Goal: Task Accomplishment & Management: Manage account settings

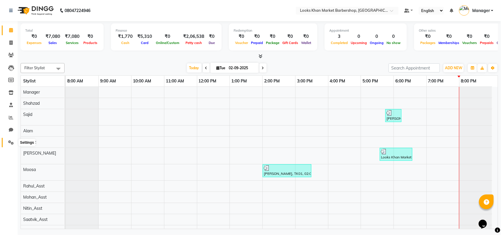
click at [11, 143] on icon at bounding box center [11, 142] width 6 height 4
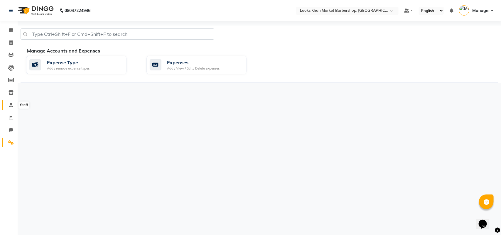
click at [10, 104] on icon at bounding box center [11, 105] width 4 height 4
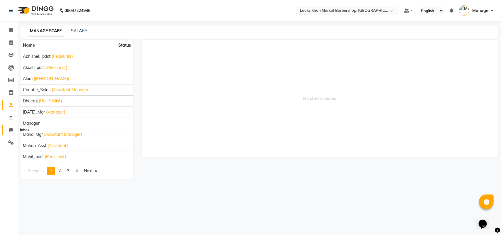
click at [9, 128] on icon at bounding box center [11, 130] width 4 height 4
select select "100"
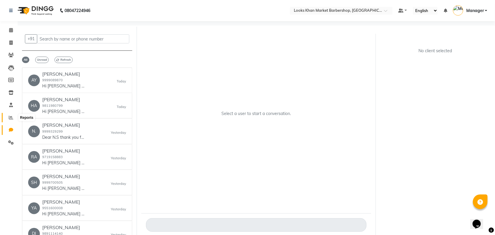
click at [11, 118] on icon at bounding box center [11, 117] width 4 height 4
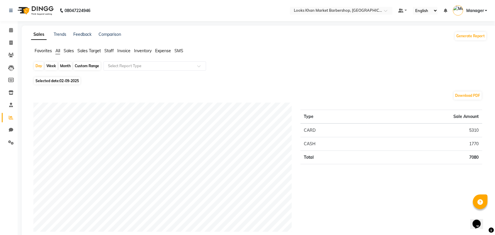
click at [72, 50] on span "Sales" at bounding box center [69, 50] width 10 height 5
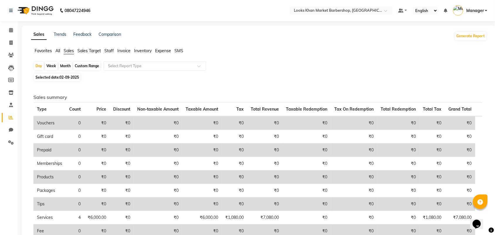
click at [70, 76] on span "02-09-2025" at bounding box center [69, 77] width 19 height 4
select select "9"
select select "2025"
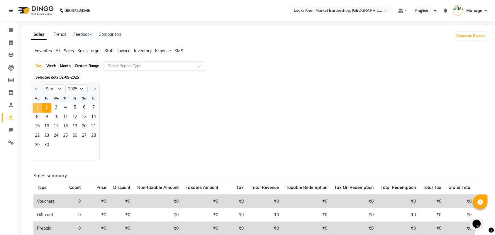
click at [38, 106] on span "1" at bounding box center [37, 107] width 9 height 9
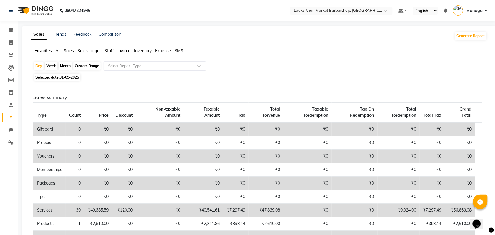
click at [143, 65] on input "text" at bounding box center [149, 66] width 84 height 6
click at [160, 49] on span "Expense" at bounding box center [163, 50] width 16 height 5
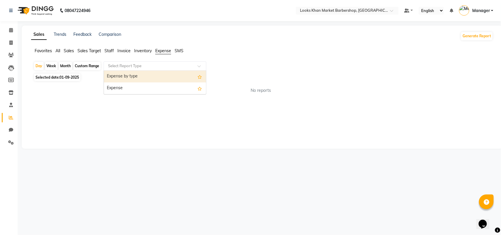
click at [172, 69] on input "text" at bounding box center [149, 66] width 84 height 6
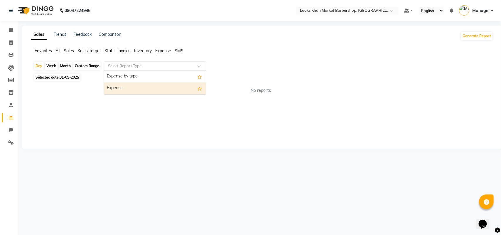
click at [169, 87] on div "Expense" at bounding box center [155, 88] width 102 height 12
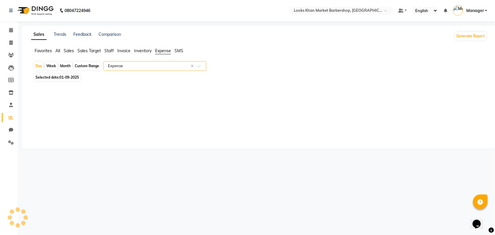
select select "full_report"
select select "pdf"
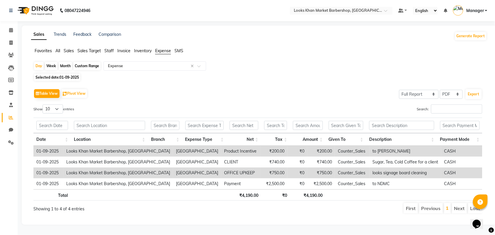
click at [53, 77] on span "Selected date: 01-09-2025" at bounding box center [57, 77] width 46 height 7
select select "9"
select select "2025"
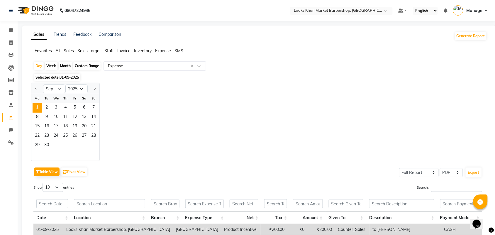
click at [195, 95] on div "Jan Feb Mar Apr May Jun Jul Aug Sep Oct Nov Dec 2015 2016 2017 2018 2019 2020 2…" at bounding box center [259, 122] width 456 height 78
click at [314, 33] on div "Sales Trends Feedback Comparison Generate Report" at bounding box center [259, 35] width 463 height 9
click at [69, 49] on span "Sales" at bounding box center [69, 50] width 10 height 5
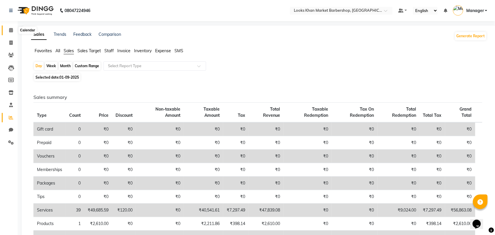
click at [10, 28] on icon at bounding box center [11, 30] width 4 height 4
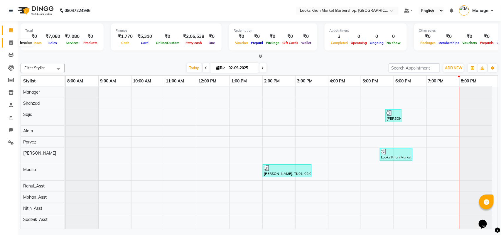
click at [11, 40] on span at bounding box center [11, 43] width 10 height 7
select select "service"
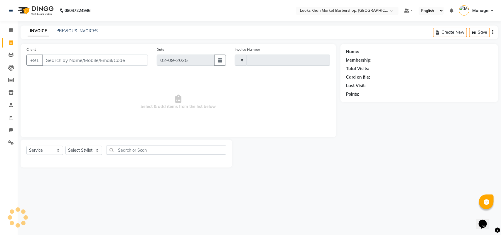
type input "3358"
select select "8030"
click at [75, 28] on link "PREVIOUS INVOICES" at bounding box center [76, 30] width 41 height 5
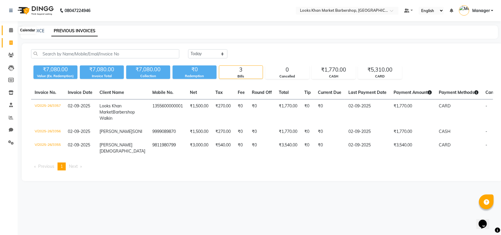
click at [7, 31] on span at bounding box center [11, 30] width 10 height 7
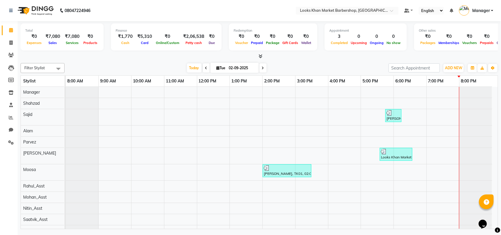
click at [11, 137] on li "Settings" at bounding box center [9, 142] width 18 height 13
click at [10, 147] on li "Settings" at bounding box center [9, 142] width 18 height 13
click at [9, 141] on icon at bounding box center [11, 142] width 6 height 4
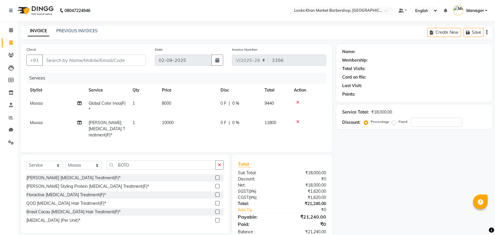
select select "8030"
select select "service"
select select "72599"
click at [52, 163] on select "Select Service Product Membership Package Voucher Prepaid Gift Card" at bounding box center [44, 165] width 37 height 9
select select "product"
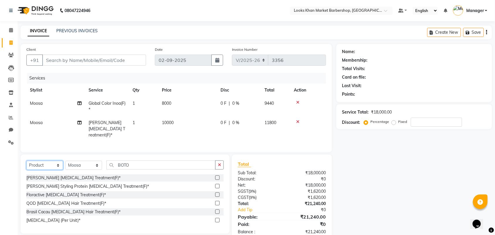
click at [26, 161] on select "Select Service Product Membership Package Voucher Prepaid Gift Card" at bounding box center [44, 165] width 37 height 9
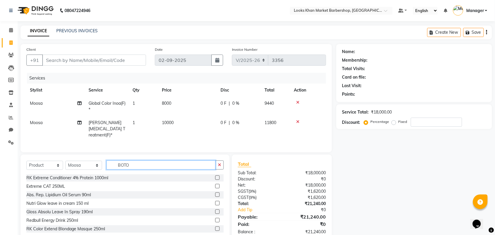
drag, startPoint x: 138, startPoint y: 164, endPoint x: 91, endPoint y: 166, distance: 47.2
click at [91, 166] on div "Select Service Product Membership Package Voucher Prepaid Gift Card Select Styl…" at bounding box center [124, 167] width 197 height 14
type input "732068459116"
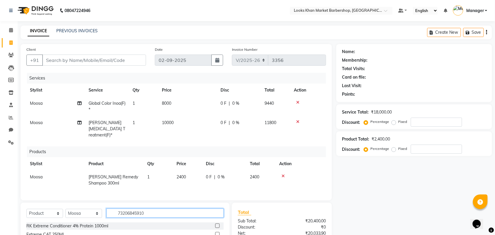
type input "732068459109"
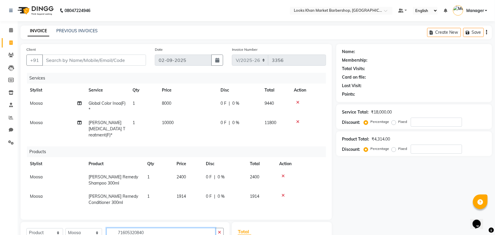
type input "716053208408"
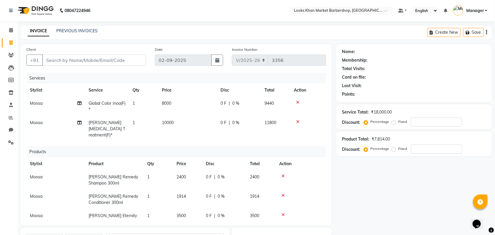
click at [188, 190] on td "1914" at bounding box center [187, 199] width 29 height 19
select select "72599"
drag, startPoint x: 194, startPoint y: 188, endPoint x: 169, endPoint y: 189, distance: 25.3
click at [169, 190] on tr "Abhishek_pdct Akash_pdct Alam Counter_Sales Dheeraj Kartik_Mgr Manager Maria_Mg…" at bounding box center [176, 199] width 300 height 19
type input "2400"
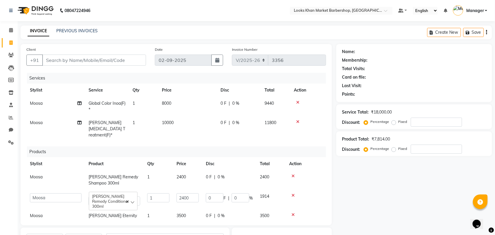
click at [413, 206] on div "Name: Membership: Total Visits: Card on file: Last Visit: Points: Service Total…" at bounding box center [416, 185] width 160 height 282
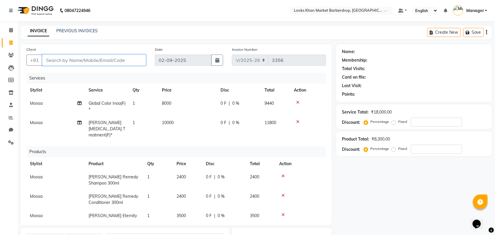
click at [66, 59] on input "Client" at bounding box center [94, 60] width 104 height 11
type input "9"
type input "0"
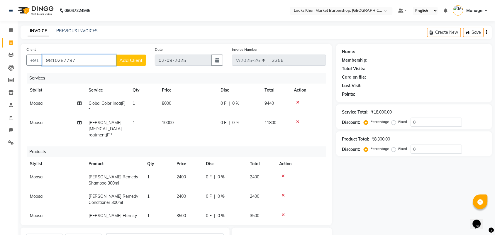
type input "9810287797"
click at [133, 62] on span "Add Client" at bounding box center [130, 60] width 23 height 6
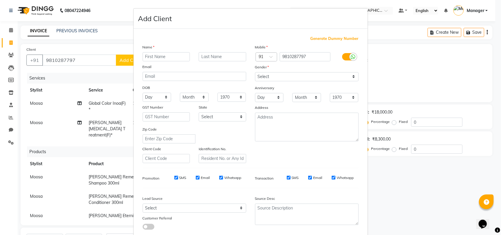
click at [147, 57] on input "text" at bounding box center [167, 56] width 48 height 9
type input "[PERSON_NAME]"
click at [207, 54] on input "text" at bounding box center [223, 56] width 48 height 9
type input "[PERSON_NAME]"
click at [268, 74] on select "Select Male Female Other Prefer Not To Say" at bounding box center [307, 76] width 104 height 9
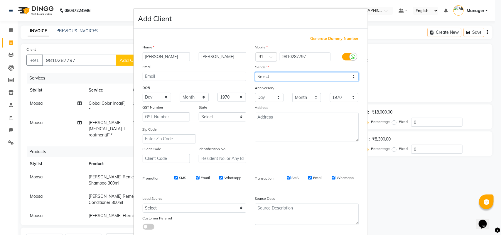
select select "female"
click at [255, 72] on select "Select Male Female Other Prefer Not To Say" at bounding box center [307, 76] width 104 height 9
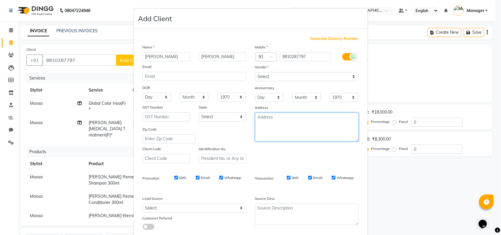
click at [280, 126] on textarea at bounding box center [307, 127] width 104 height 29
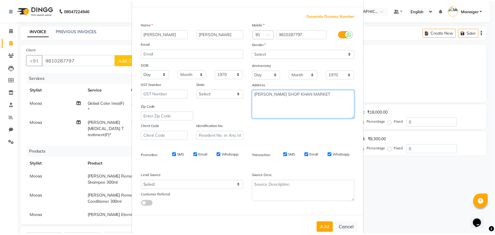
scroll to position [34, 0]
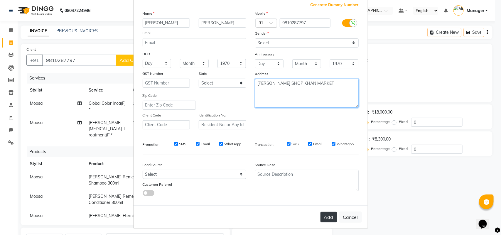
type textarea "BARBER SHOP KHAN MARKET"
click at [328, 216] on button "Add" at bounding box center [328, 217] width 16 height 11
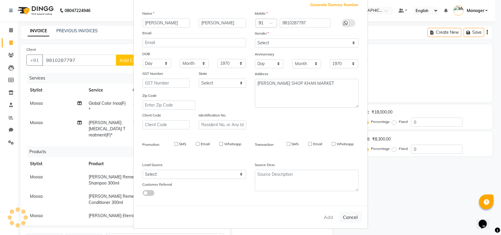
select select
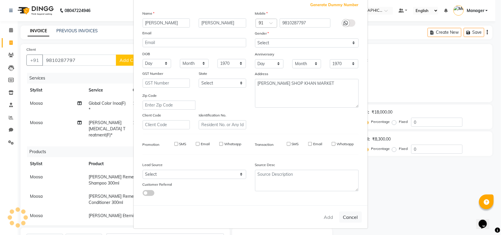
select select
checkbox input "false"
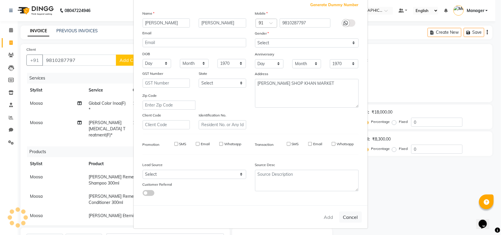
checkbox input "false"
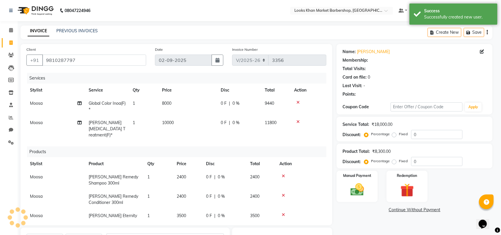
select select "1: Object"
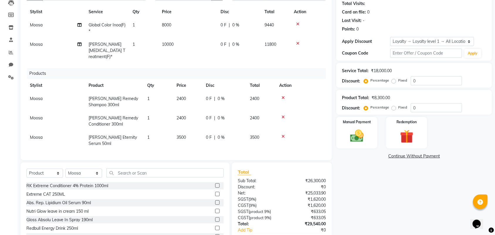
scroll to position [100, 0]
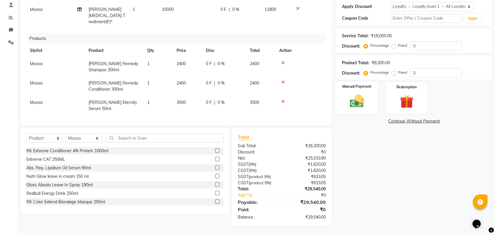
click at [348, 99] on img at bounding box center [356, 101] width 23 height 16
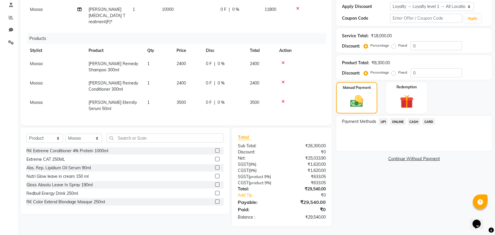
click at [382, 125] on span "UPI" at bounding box center [383, 121] width 9 height 7
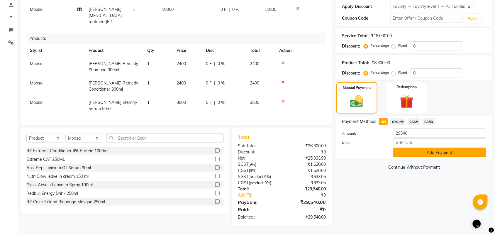
click at [421, 155] on button "Add Payment" at bounding box center [439, 152] width 93 height 9
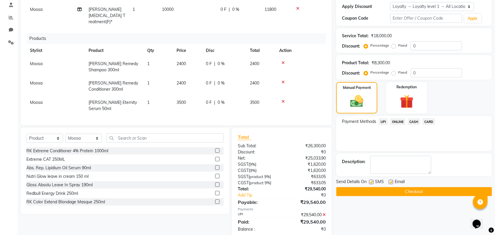
click at [420, 194] on button "Checkout" at bounding box center [414, 191] width 156 height 9
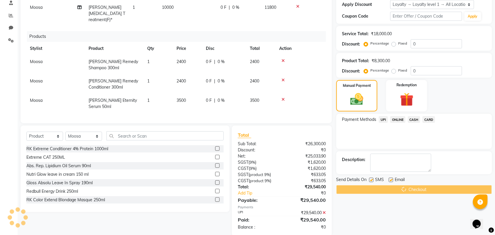
scroll to position [141, 0]
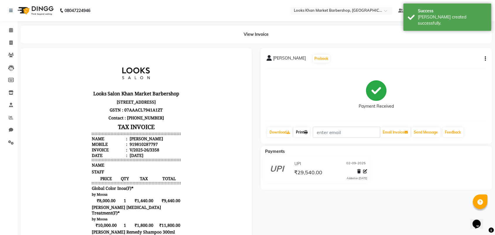
click at [307, 135] on link "Print" at bounding box center [302, 132] width 16 height 10
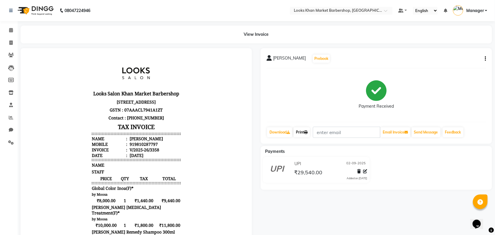
click at [306, 131] on icon at bounding box center [306, 132] width 4 height 4
click at [9, 30] on icon at bounding box center [11, 30] width 4 height 4
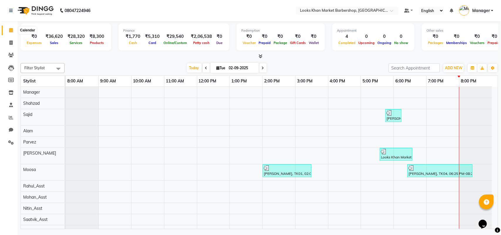
click at [11, 28] on icon at bounding box center [11, 30] width 4 height 4
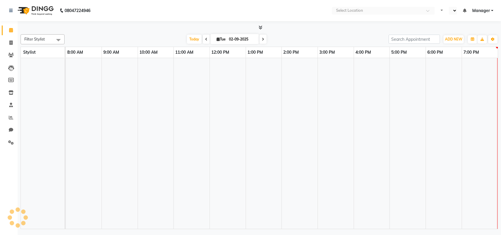
select select "en"
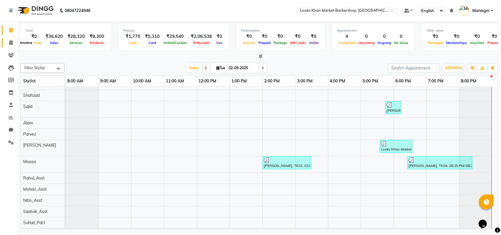
click at [10, 44] on icon at bounding box center [10, 42] width 3 height 4
select select "service"
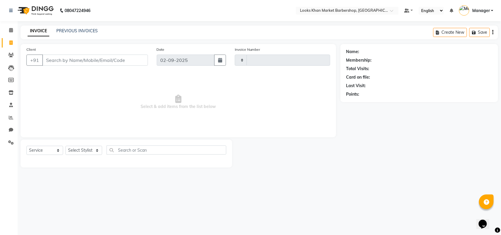
type input "3359"
select select "8030"
click at [64, 30] on link "PREVIOUS INVOICES" at bounding box center [76, 30] width 41 height 5
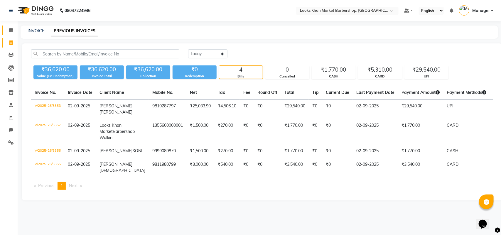
click at [10, 31] on icon at bounding box center [11, 30] width 4 height 4
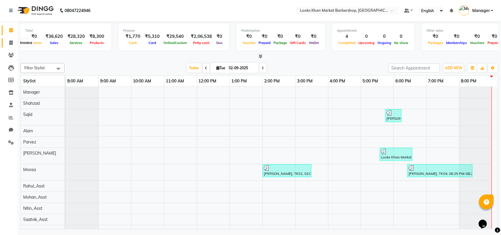
click at [9, 40] on icon at bounding box center [10, 42] width 3 height 4
select select "8030"
select select "service"
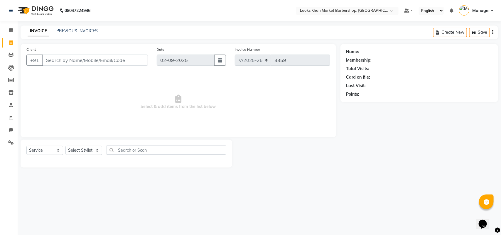
click at [52, 59] on input "Client" at bounding box center [95, 60] width 106 height 11
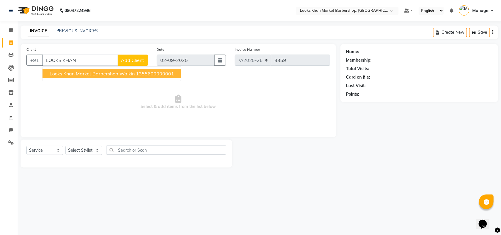
click at [84, 76] on span "Looks Khan Market Barbershop Walkin" at bounding box center [92, 74] width 85 height 6
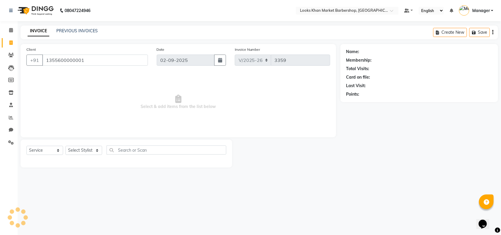
type input "1355600000001"
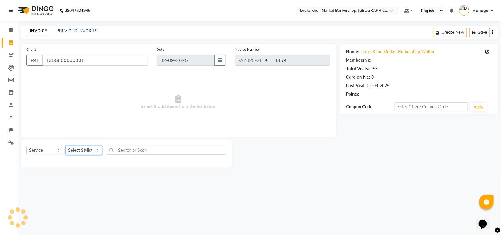
select select "1: Object"
click at [96, 150] on select "Select Stylist Abhishek_pdct Akash_pdct Alam Counter_Sales Dheeraj Kartik_Mgr M…" at bounding box center [83, 150] width 37 height 9
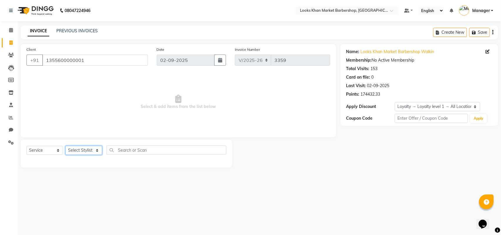
select select "72594"
click at [65, 146] on select "Select Stylist Abhishek_pdct Akash_pdct Alam Counter_Sales Dheeraj Kartik_Mgr M…" at bounding box center [83, 150] width 37 height 9
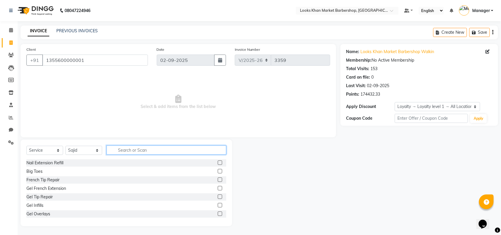
click at [121, 150] on input "text" at bounding box center [166, 149] width 120 height 9
type input "CUT"
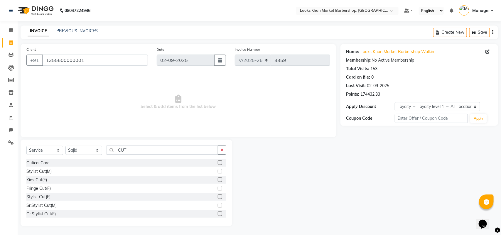
click at [218, 172] on label at bounding box center [220, 171] width 4 height 4
click at [218, 172] on input "checkbox" at bounding box center [220, 171] width 4 height 4
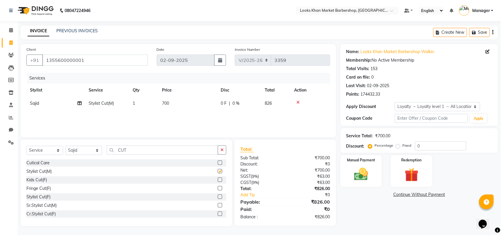
checkbox input "false"
drag, startPoint x: 171, startPoint y: 105, endPoint x: 177, endPoint y: 105, distance: 6.8
click at [171, 105] on td "700" at bounding box center [187, 103] width 59 height 13
select select "72594"
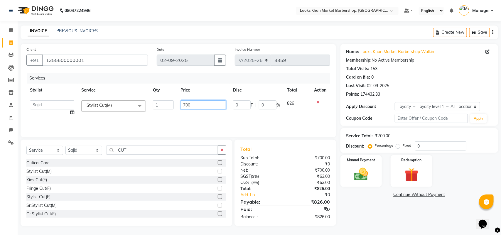
drag, startPoint x: 199, startPoint y: 101, endPoint x: 165, endPoint y: 106, distance: 34.6
click at [165, 106] on tr "Abhishek_pdct Akash_pdct Alam Counter_Sales Dheeraj Kartik_Mgr Manager Maria_Mg…" at bounding box center [178, 108] width 304 height 22
type input "1500"
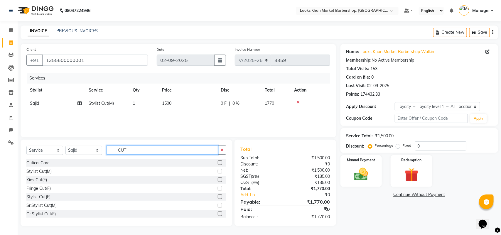
drag, startPoint x: 130, startPoint y: 149, endPoint x: 113, endPoint y: 150, distance: 16.4
click at [113, 150] on input "CUT" at bounding box center [161, 149] width 111 height 9
type input "BEARD"
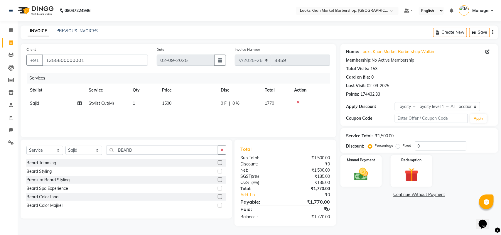
click at [219, 161] on label at bounding box center [220, 162] width 4 height 4
click at [219, 161] on input "checkbox" at bounding box center [220, 163] width 4 height 4
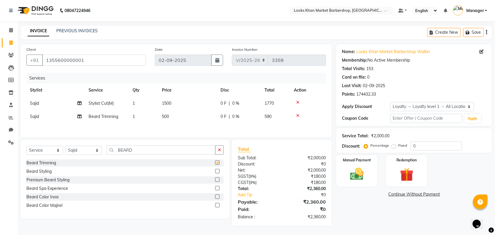
checkbox input "false"
click at [167, 116] on span "500" at bounding box center [165, 116] width 7 height 5
select select "72594"
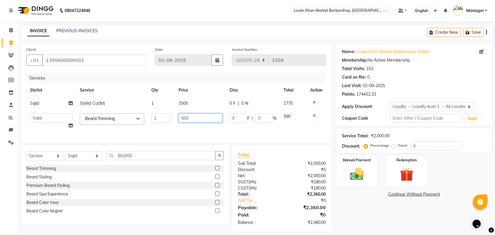
drag, startPoint x: 200, startPoint y: 119, endPoint x: 139, endPoint y: 118, distance: 60.4
click at [139, 118] on tr "Abhishek_pdct Akash_pdct Alam Counter_Sales Dheeraj Kartik_Mgr Manager Maria_Mg…" at bounding box center [176, 121] width 300 height 22
type input "600"
click at [152, 127] on div "Services Stylist Service Qty Price Disc Total Action Sajid Stylist Cut(M) 1 150…" at bounding box center [176, 105] width 300 height 64
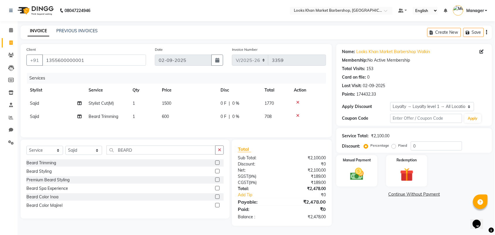
scroll to position [1, 0]
click at [349, 163] on div "Manual Payment" at bounding box center [356, 171] width 43 height 33
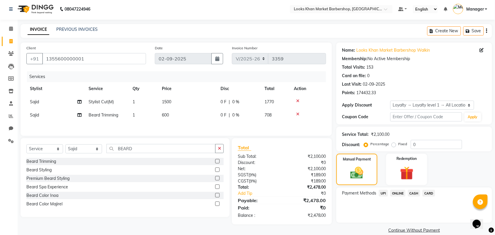
click at [433, 192] on span "CARD" at bounding box center [429, 193] width 13 height 7
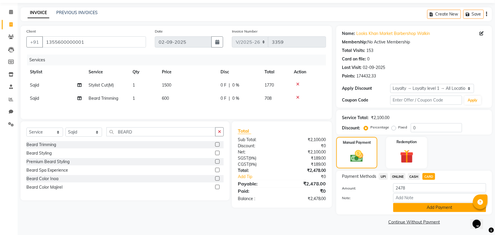
click at [433, 207] on button "Add Payment" at bounding box center [439, 207] width 93 height 9
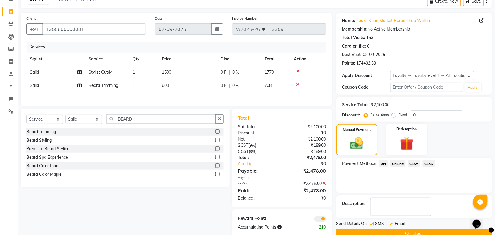
scroll to position [43, 0]
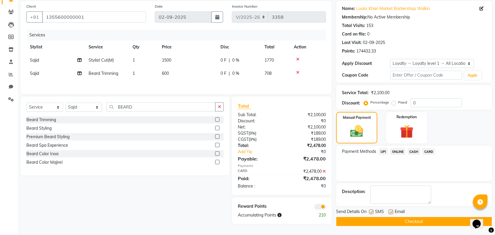
click at [414, 226] on button "Checkout" at bounding box center [414, 221] width 156 height 9
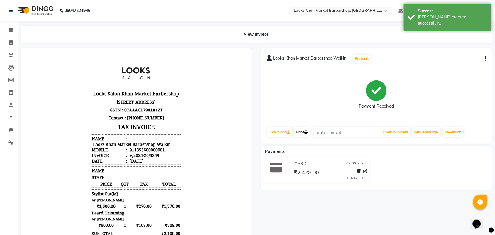
click at [306, 133] on link "Print" at bounding box center [302, 132] width 16 height 10
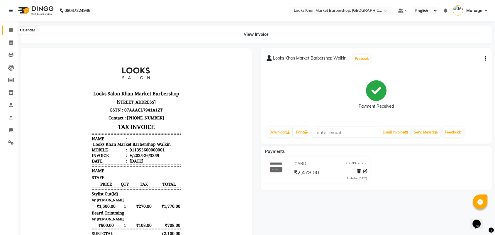
click at [8, 31] on span at bounding box center [11, 30] width 10 height 7
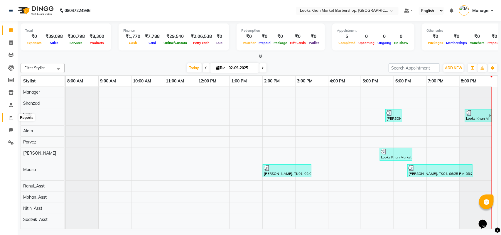
click at [11, 117] on icon at bounding box center [11, 117] width 4 height 4
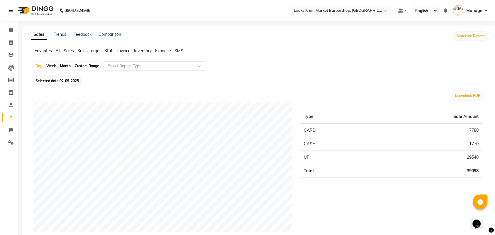
click at [99, 50] on span "Sales Target" at bounding box center [88, 50] width 23 height 5
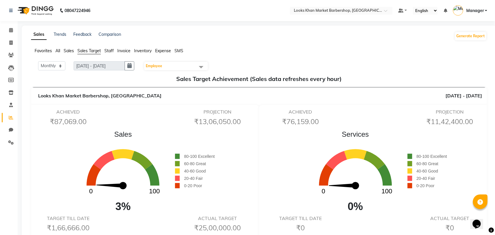
click at [112, 52] on span "Staff" at bounding box center [108, 50] width 9 height 5
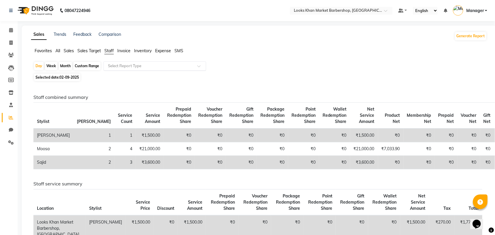
click at [126, 62] on div "Select Report Type" at bounding box center [155, 65] width 103 height 9
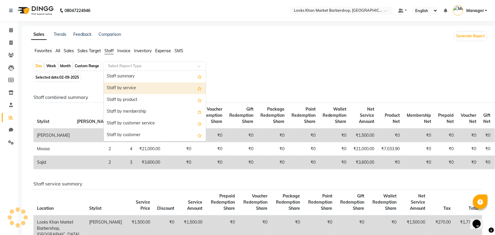
click at [137, 87] on div "Staff by service" at bounding box center [155, 88] width 102 height 12
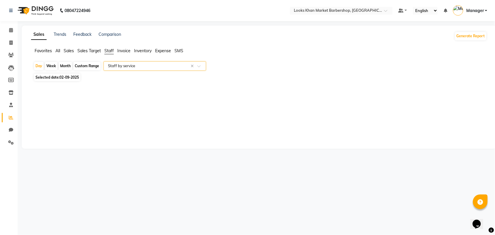
select select "full_report"
select select "pdf"
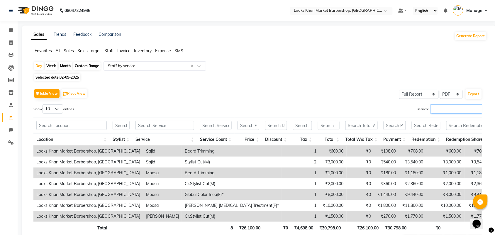
click at [449, 109] on input "Search:" at bounding box center [456, 108] width 51 height 9
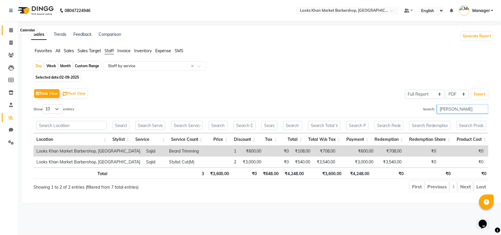
type input "SAJID"
click at [11, 28] on icon at bounding box center [11, 30] width 4 height 4
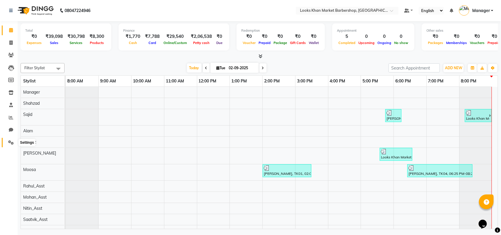
click at [9, 139] on span at bounding box center [11, 142] width 10 height 7
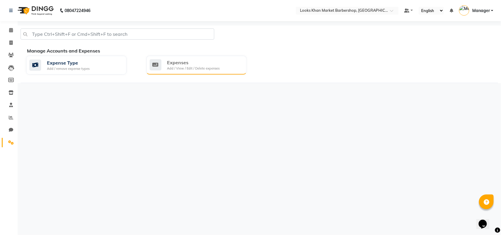
click at [200, 68] on div "Add / View / Edit / Delete expenses" at bounding box center [193, 68] width 52 height 5
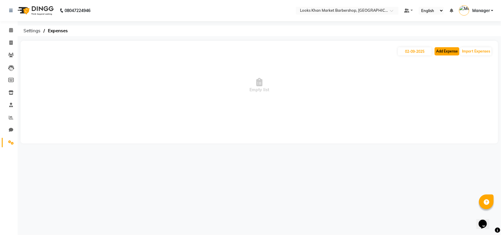
click at [442, 54] on button "Add Expense" at bounding box center [446, 51] width 25 height 8
select select "1"
select select "7161"
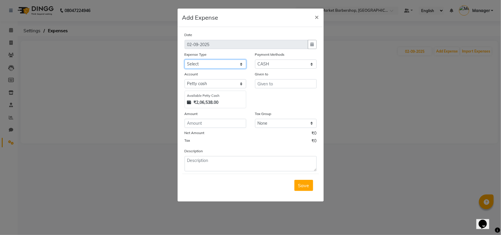
click at [216, 67] on select "Select Bank Deposit Blinkit Cash Handover CLIENT Client ordered food Client Ref…" at bounding box center [215, 64] width 62 height 9
select select "24391"
click at [184, 60] on select "Select Bank Deposit Blinkit Cash Handover CLIENT Client ordered food Client Ref…" at bounding box center [215, 64] width 62 height 9
click at [265, 83] on input "text" at bounding box center [286, 83] width 62 height 9
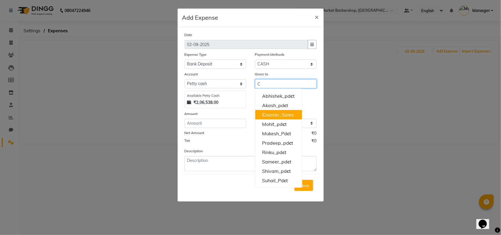
click at [279, 112] on ngb-highlight "C ounter_Sales" at bounding box center [278, 115] width 32 height 6
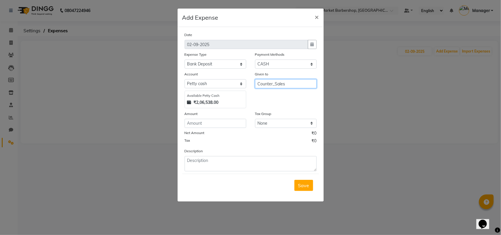
type input "Counter_Sales"
click at [207, 123] on input "number" at bounding box center [215, 123] width 62 height 9
type input "161500"
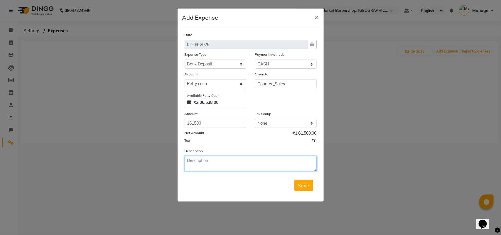
click at [238, 165] on textarea at bounding box center [250, 163] width 132 height 15
type textarea "t"
type textarea "To bank"
click at [309, 185] on button "Save" at bounding box center [303, 185] width 19 height 11
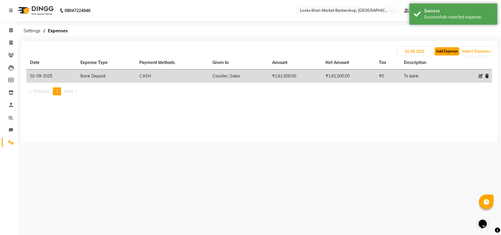
click at [451, 51] on button "Add Expense" at bounding box center [446, 51] width 25 height 8
select select "1"
select select "7161"
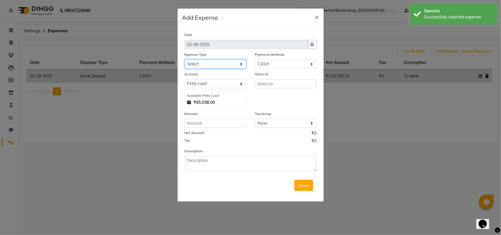
click at [223, 62] on select "Select Bank Deposit Blinkit Cash Handover CLIENT Client ordered food Client Ref…" at bounding box center [215, 64] width 62 height 9
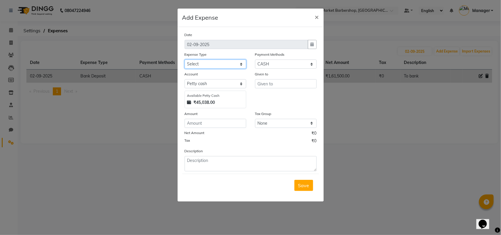
select select "5134"
click at [184, 60] on select "Select Bank Deposit Blinkit Cash Handover CLIENT Client ordered food Client Ref…" at bounding box center [215, 64] width 62 height 9
click at [274, 87] on input "text" at bounding box center [286, 83] width 62 height 9
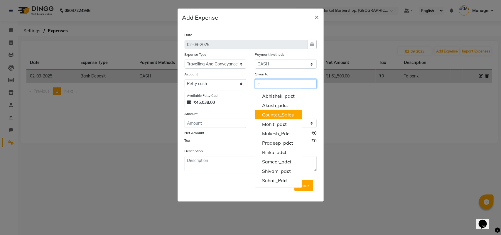
click at [279, 112] on ngb-highlight "C ounter_Sales" at bounding box center [278, 115] width 32 height 6
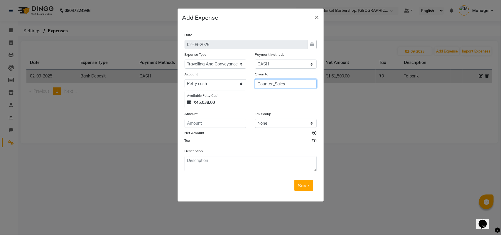
type input "Counter_Sales"
click at [228, 120] on input "number" at bounding box center [215, 123] width 62 height 9
type input "200"
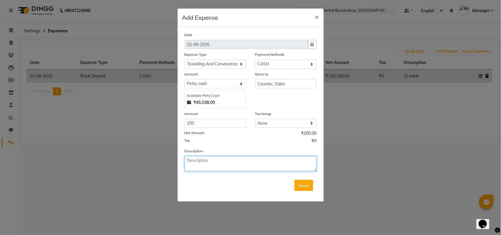
click at [239, 163] on textarea at bounding box center [250, 163] width 132 height 15
type textarea "t"
type textarea "To Bank"
click at [303, 186] on span "Save" at bounding box center [303, 185] width 11 height 6
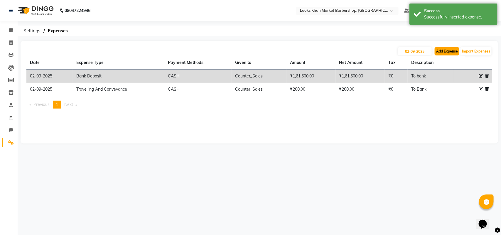
click at [446, 52] on button "Add Expense" at bounding box center [446, 51] width 25 height 8
select select "1"
select select "7161"
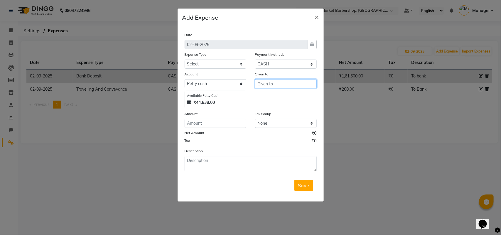
click at [264, 82] on input "text" at bounding box center [286, 83] width 62 height 9
click at [229, 82] on select "Select Petty cash Default account" at bounding box center [215, 83] width 62 height 9
click at [232, 60] on select "Select Bank Deposit Blinkit Cash Handover CLIENT Client ordered food Client Ref…" at bounding box center [215, 64] width 62 height 9
select select "23704"
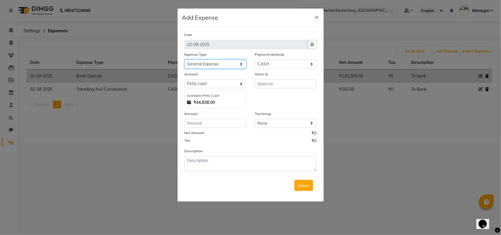
click at [184, 60] on select "Select Bank Deposit Blinkit Cash Handover CLIENT Client ordered food Client Ref…" at bounding box center [215, 64] width 62 height 9
click at [272, 84] on input "text" at bounding box center [286, 83] width 62 height 9
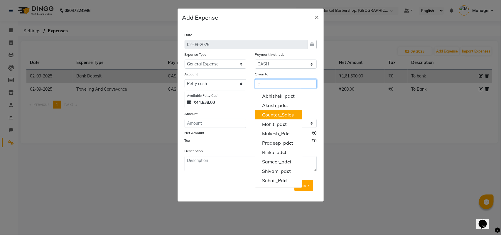
click at [276, 112] on ngb-highlight "C ounter_Sales" at bounding box center [278, 115] width 32 height 6
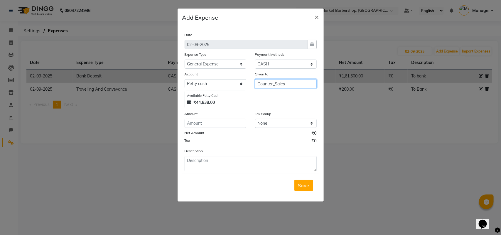
type input "Counter_Sales"
click at [208, 130] on div "Net Amount ₹0" at bounding box center [250, 134] width 132 height 8
click at [208, 122] on input "number" at bounding box center [215, 123] width 62 height 9
type input "1700"
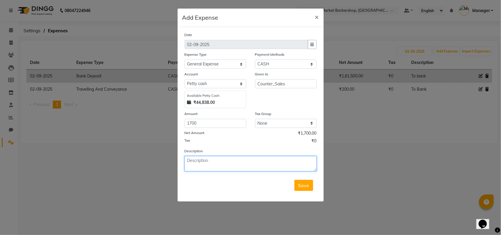
click at [213, 168] on textarea at bounding box center [250, 163] width 132 height 15
type textarea "c"
type textarea "3"
type textarea "colour tube"
click at [304, 185] on span "Save" at bounding box center [303, 185] width 11 height 6
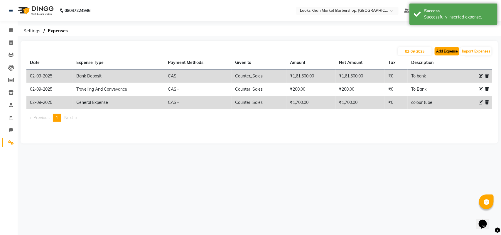
click at [448, 49] on button "Add Expense" at bounding box center [446, 51] width 25 height 8
select select "1"
select select "7161"
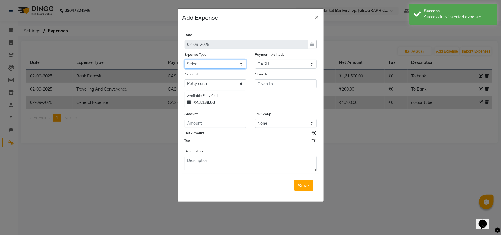
click at [223, 62] on select "Select Bank Deposit Blinkit Cash Handover CLIENT Client ordered food Client Ref…" at bounding box center [215, 64] width 62 height 9
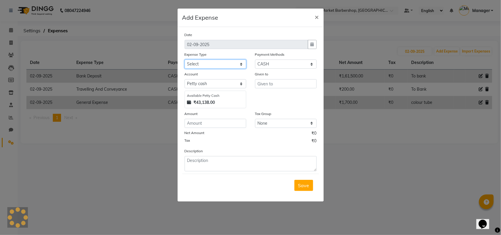
select select "23704"
click at [184, 60] on select "Select Bank Deposit Blinkit Cash Handover CLIENT Client ordered food Client Ref…" at bounding box center [215, 64] width 62 height 9
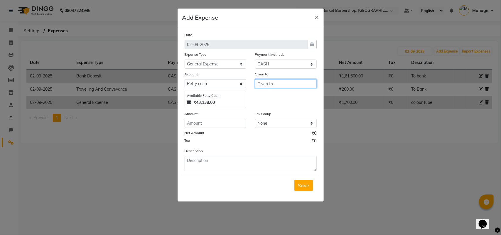
click at [288, 82] on input "text" at bounding box center [286, 83] width 62 height 9
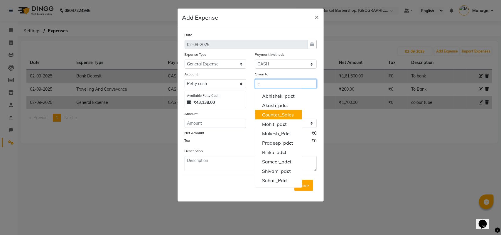
click at [275, 113] on ngb-highlight "C ounter_Sales" at bounding box center [278, 115] width 32 height 6
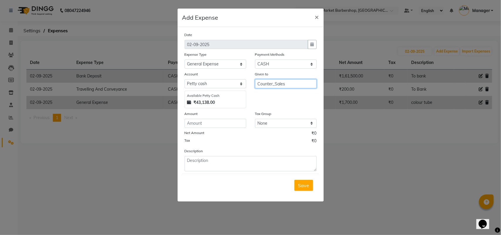
type input "Counter_Sales"
click at [220, 119] on input "number" at bounding box center [215, 123] width 62 height 9
type input "235"
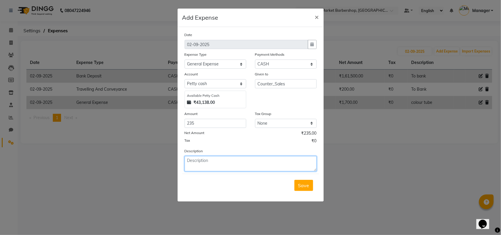
click at [221, 166] on textarea at bounding box center [250, 163] width 132 height 15
type textarea "milk"
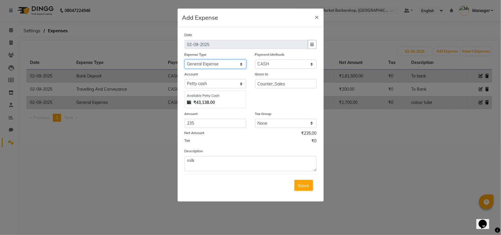
click at [232, 62] on select "Select Bank Deposit Blinkit Cash Handover CLIENT Client ordered food Client Ref…" at bounding box center [215, 64] width 62 height 9
select select "24076"
click at [184, 60] on select "Select Bank Deposit Blinkit Cash Handover CLIENT Client ordered food Client Ref…" at bounding box center [215, 64] width 62 height 9
click at [301, 187] on span "Save" at bounding box center [303, 185] width 11 height 6
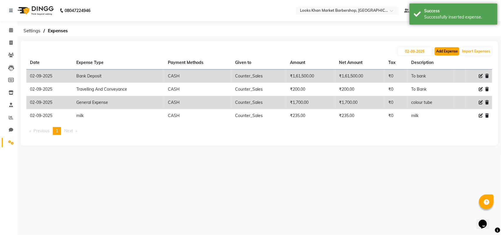
click at [446, 50] on button "Add Expense" at bounding box center [446, 51] width 25 height 8
select select "1"
select select "7161"
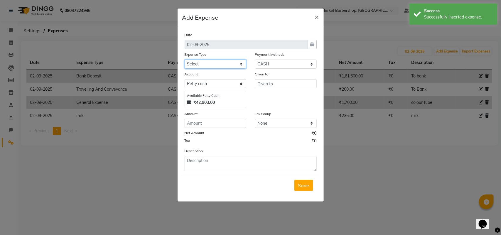
click at [225, 62] on select "Select Bank Deposit Blinkit Cash Handover CLIENT Client ordered food Client Ref…" at bounding box center [215, 64] width 62 height 9
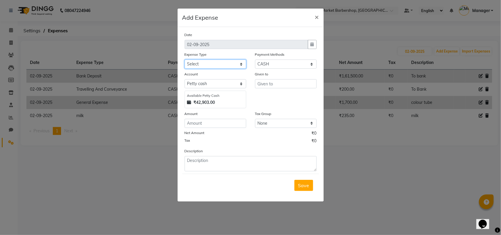
select select "24082"
click at [184, 60] on select "Select Bank Deposit Blinkit Cash Handover CLIENT Client ordered food Client Ref…" at bounding box center [215, 64] width 62 height 9
click at [282, 81] on input "text" at bounding box center [286, 83] width 62 height 9
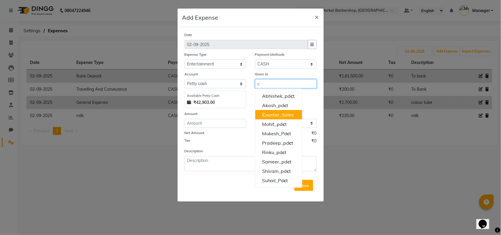
click at [279, 112] on ngb-highlight "C ounter_Sales" at bounding box center [278, 115] width 32 height 6
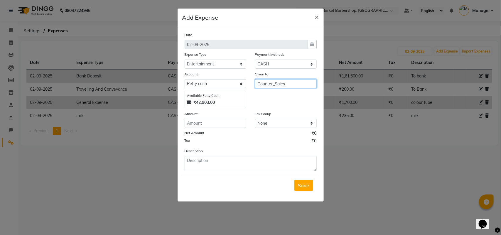
type input "Counter_Sales"
click at [229, 119] on input "number" at bounding box center [215, 123] width 62 height 9
type input "20"
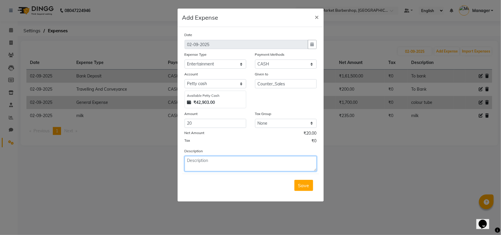
click at [216, 162] on textarea at bounding box center [250, 163] width 132 height 15
type textarea "ice cube"
click at [306, 181] on button "Save" at bounding box center [303, 185] width 19 height 11
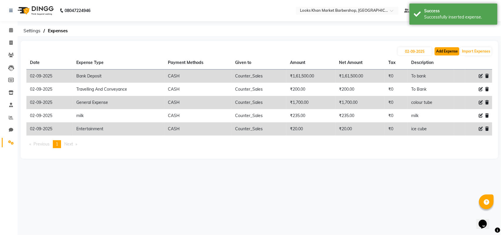
click at [445, 54] on button "Add Expense" at bounding box center [446, 51] width 25 height 8
select select "1"
select select "7161"
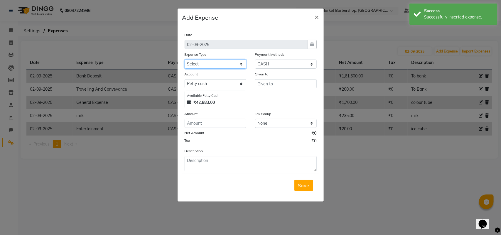
click at [233, 61] on select "Select Bank Deposit Blinkit Cash Handover CLIENT Client ordered food Client Ref…" at bounding box center [215, 64] width 62 height 9
select select "24473"
click at [184, 60] on select "Select Bank Deposit Blinkit Cash Handover CLIENT Client ordered food Client Ref…" at bounding box center [215, 64] width 62 height 9
click at [265, 88] on div "Given to" at bounding box center [285, 89] width 70 height 37
click at [264, 84] on input "text" at bounding box center [286, 83] width 62 height 9
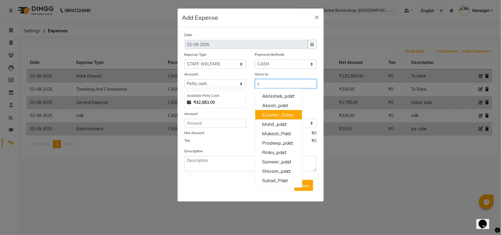
click at [272, 114] on ngb-highlight "C ounter_Sales" at bounding box center [278, 115] width 32 height 6
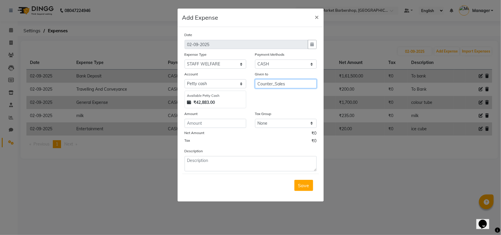
type input "Counter_Sales"
click at [226, 124] on input "number" at bounding box center [215, 123] width 62 height 9
type input "280"
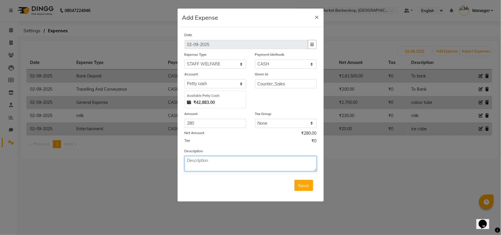
click at [219, 167] on textarea at bounding box center [250, 163] width 132 height 15
type textarea "Tea for staff and client"
click at [306, 188] on button "Save" at bounding box center [303, 185] width 19 height 11
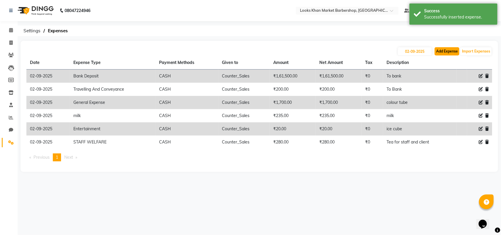
click at [449, 47] on button "Add Expense" at bounding box center [446, 51] width 25 height 8
select select "1"
select select "7161"
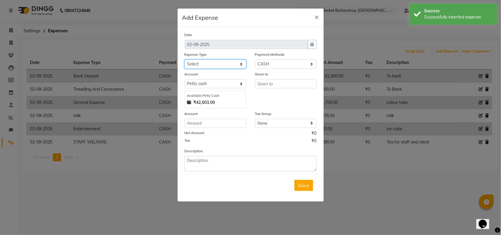
click at [213, 63] on select "Select Bank Deposit Blinkit Cash Handover CLIENT Client ordered food Client Ref…" at bounding box center [215, 64] width 62 height 9
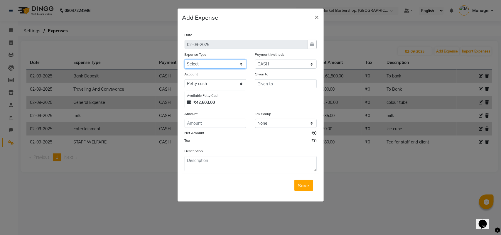
select select "24372"
click at [184, 60] on select "Select Bank Deposit Blinkit Cash Handover CLIENT Client ordered food Client Ref…" at bounding box center [215, 64] width 62 height 9
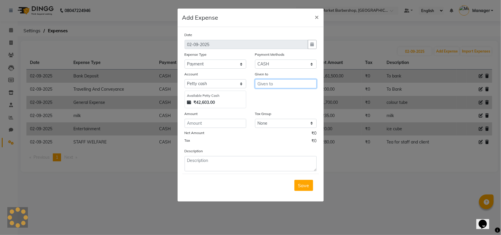
click at [271, 82] on input "text" at bounding box center [286, 83] width 62 height 9
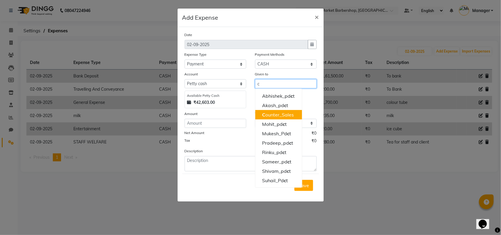
click at [278, 112] on ngb-highlight "C ounter_Sales" at bounding box center [278, 115] width 32 height 6
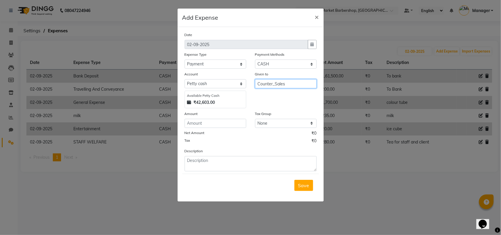
type input "Counter_Sales"
click at [218, 126] on input "number" at bounding box center [215, 123] width 62 height 9
type input "2500"
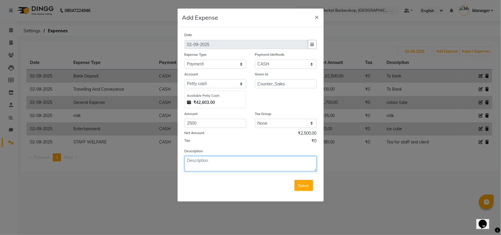
click at [222, 163] on textarea at bounding box center [250, 163] width 132 height 15
type textarea "Flowers for pooja for the month august"
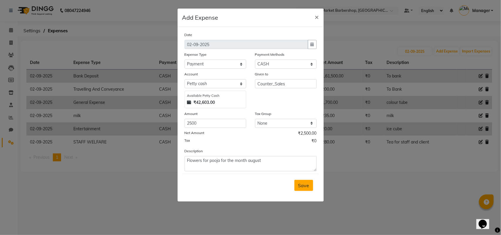
click at [301, 186] on span "Save" at bounding box center [303, 185] width 11 height 6
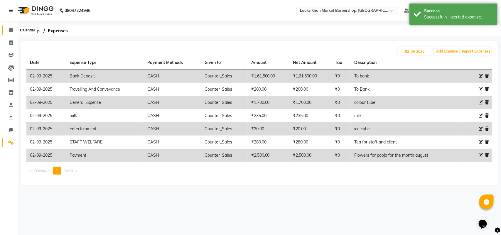
click at [10, 28] on icon at bounding box center [11, 30] width 4 height 4
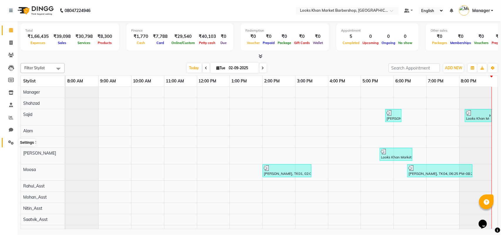
click at [10, 140] on icon at bounding box center [11, 142] width 6 height 4
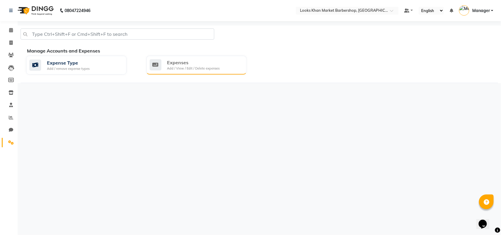
click at [168, 61] on div "Expenses" at bounding box center [193, 62] width 52 height 7
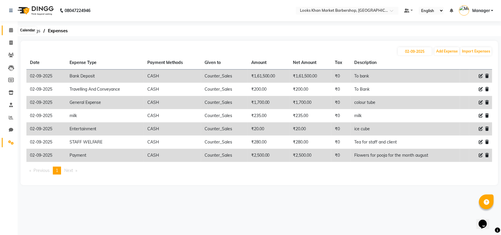
click at [11, 30] on icon at bounding box center [11, 30] width 4 height 4
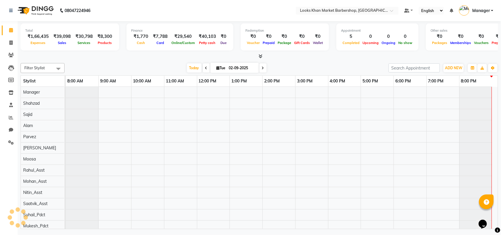
click at [11, 30] on icon at bounding box center [11, 30] width 4 height 4
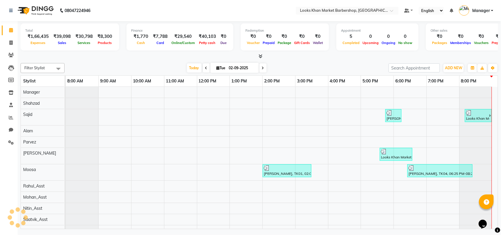
click at [11, 30] on icon at bounding box center [11, 30] width 4 height 4
click at [15, 143] on span at bounding box center [11, 142] width 10 height 7
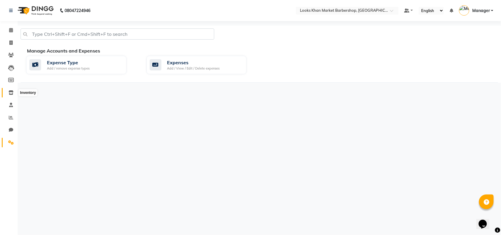
click at [11, 89] on span at bounding box center [11, 92] width 10 height 7
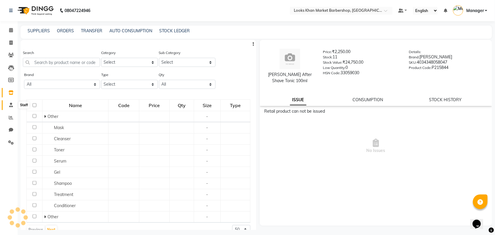
click at [10, 104] on icon at bounding box center [11, 105] width 4 height 4
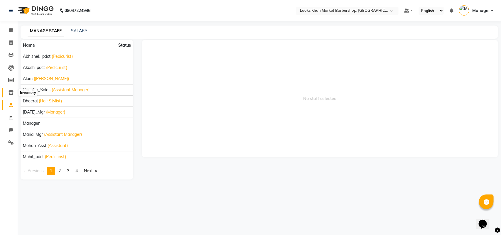
click at [11, 92] on icon at bounding box center [11, 92] width 5 height 4
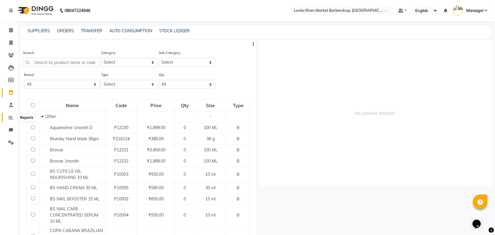
click at [10, 118] on icon at bounding box center [11, 117] width 4 height 4
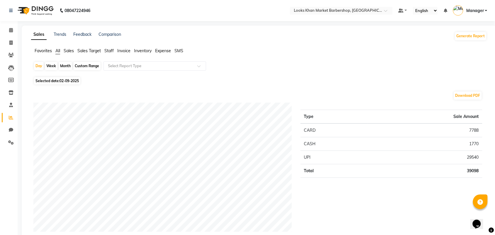
click at [156, 52] on span "Expense" at bounding box center [163, 50] width 16 height 5
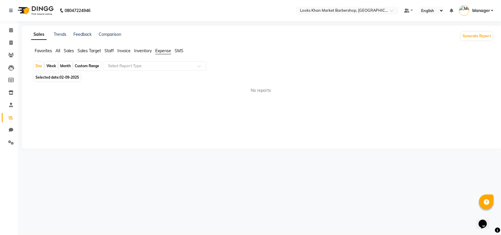
click at [62, 78] on span "02-09-2025" at bounding box center [69, 77] width 19 height 4
select select "9"
select select "2025"
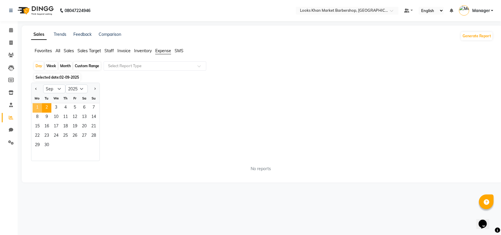
click at [38, 106] on span "1" at bounding box center [37, 107] width 9 height 9
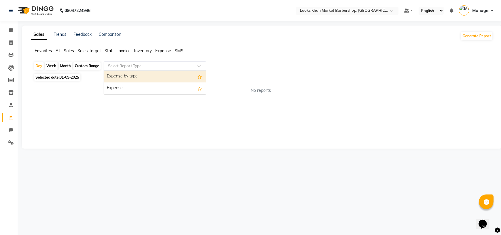
click at [169, 68] on input "text" at bounding box center [149, 66] width 84 height 6
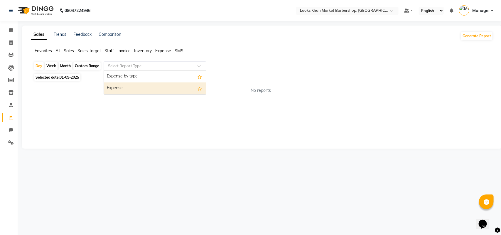
click at [152, 88] on div "Expense" at bounding box center [155, 88] width 102 height 12
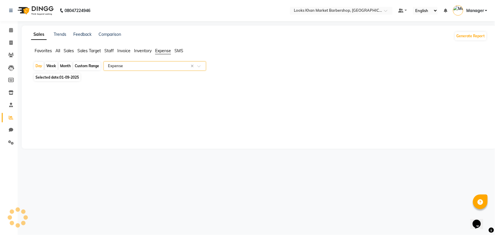
select select "full_report"
select select "pdf"
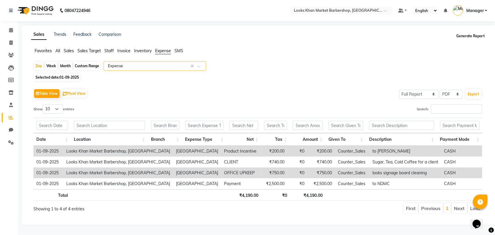
click at [477, 40] on button "Generate Report" at bounding box center [470, 36] width 31 height 8
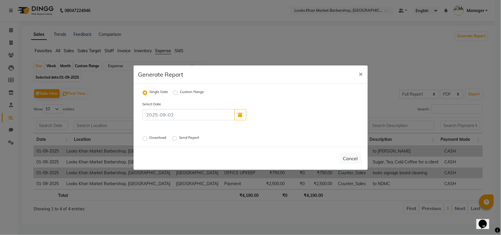
click at [147, 138] on div "Download" at bounding box center [155, 138] width 25 height 7
click at [150, 138] on label "Download" at bounding box center [159, 138] width 18 height 7
click at [145, 138] on input "Download" at bounding box center [146, 138] width 4 height 4
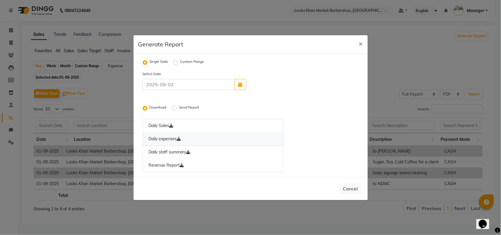
click at [173, 138] on link "Daily expenses" at bounding box center [213, 138] width 141 height 13
click at [362, 43] on span "×" at bounding box center [361, 43] width 4 height 9
radio input "false"
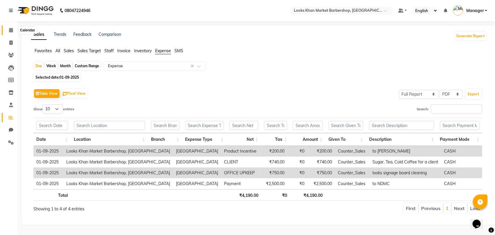
click at [7, 31] on span at bounding box center [11, 30] width 10 height 7
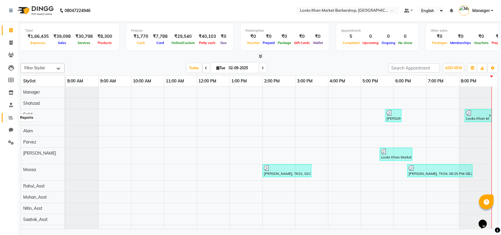
click at [9, 119] on icon at bounding box center [11, 117] width 4 height 4
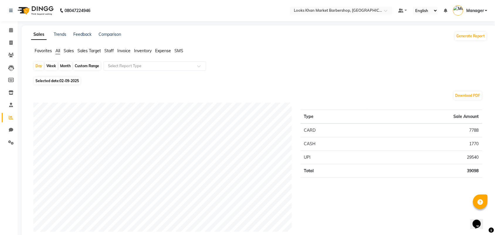
click at [115, 50] on ul "Favorites All Sales Sales Target Staff Invoice Inventory Expense SMS" at bounding box center [259, 51] width 456 height 6
click at [113, 50] on span "Staff" at bounding box center [108, 50] width 9 height 5
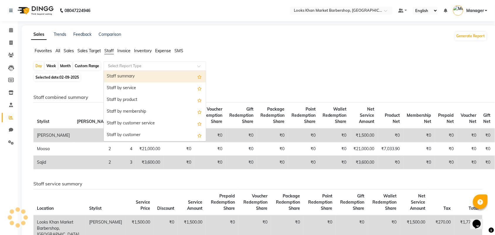
click at [122, 65] on input "text" at bounding box center [149, 66] width 84 height 6
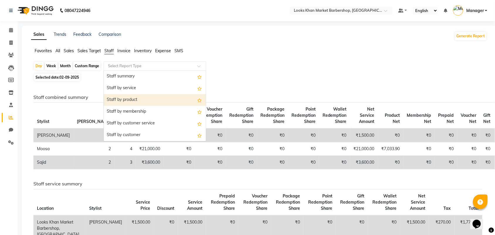
click at [132, 100] on div "Staff by product" at bounding box center [155, 100] width 102 height 12
select select "full_report"
select select "pdf"
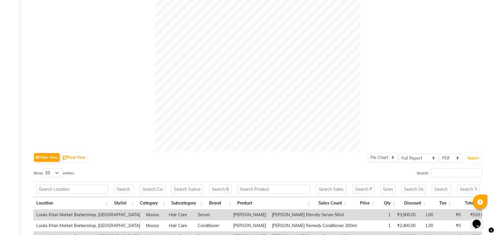
scroll to position [206, 0]
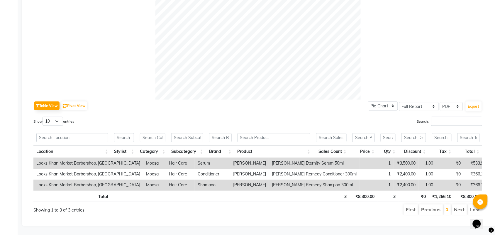
click at [458, 147] on th "Total" at bounding box center [469, 151] width 28 height 13
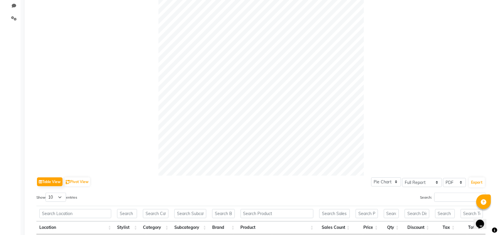
scroll to position [0, 0]
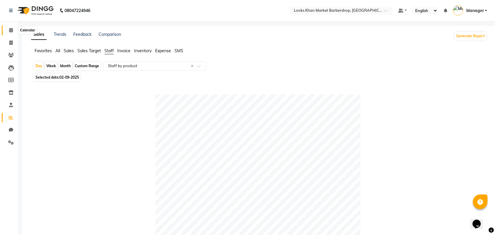
click at [11, 28] on icon at bounding box center [11, 30] width 4 height 4
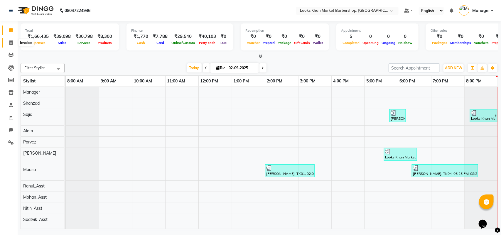
click at [10, 40] on icon at bounding box center [10, 42] width 3 height 4
select select "8030"
select select "service"
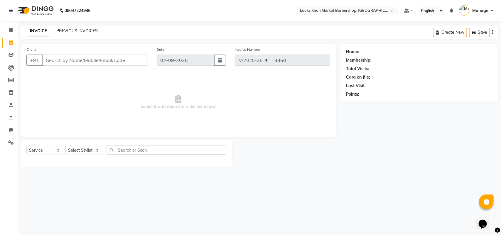
click at [58, 32] on link "PREVIOUS INVOICES" at bounding box center [76, 30] width 41 height 5
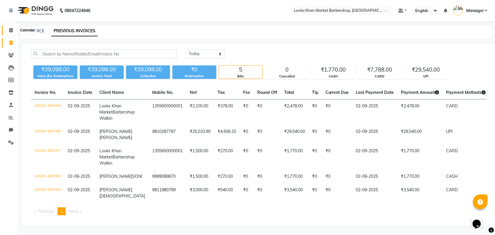
click at [9, 30] on icon at bounding box center [11, 30] width 4 height 4
